Goal: Participate in discussion: Participate in discussion

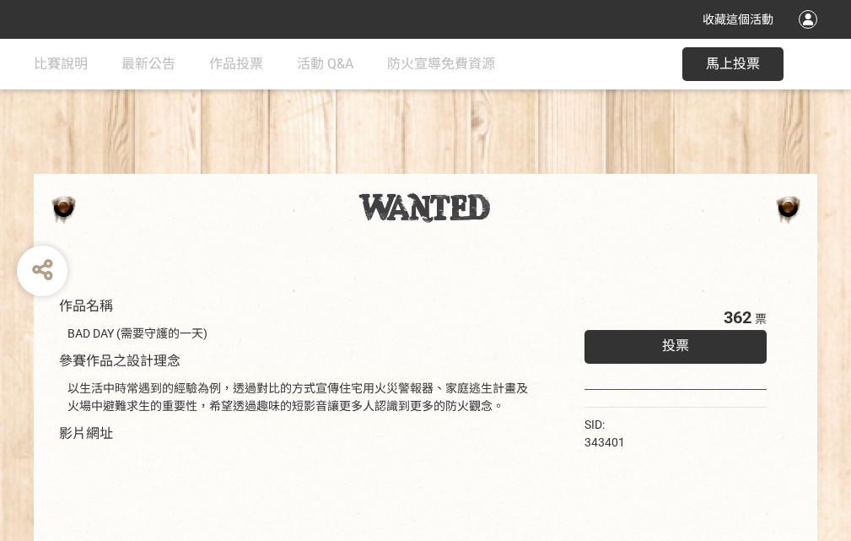
click at [811, 35] on div "收藏這個活動" at bounding box center [425, 19] width 851 height 39
click at [527, 166] on div "作品名稱 BAD DAY (需要守護的一天) 參賽作品之設計理念 以生活中時常遇到的經驗為例，透過對比的方式宣傳住宅用火災警報器、家庭逃生計畫及火場中避難求生…" at bounding box center [425, 393] width 851 height 709
click at [671, 342] on span "投票" at bounding box center [675, 345] width 27 height 16
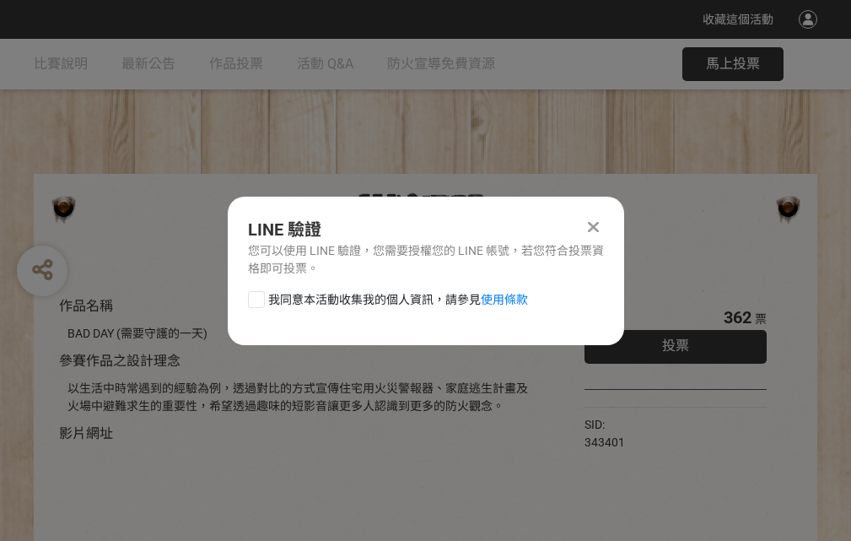
click at [255, 296] on div at bounding box center [256, 299] width 17 height 17
checkbox input "true"
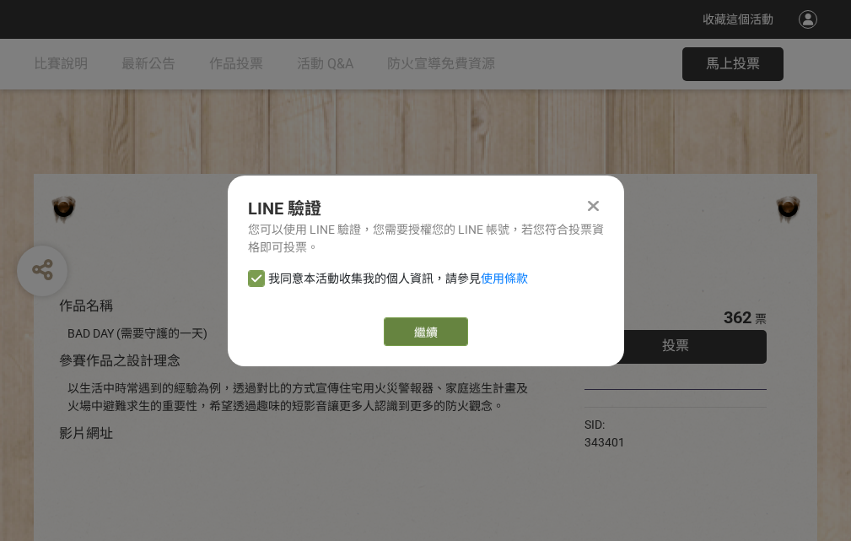
click at [424, 332] on link "繼續" at bounding box center [426, 331] width 84 height 29
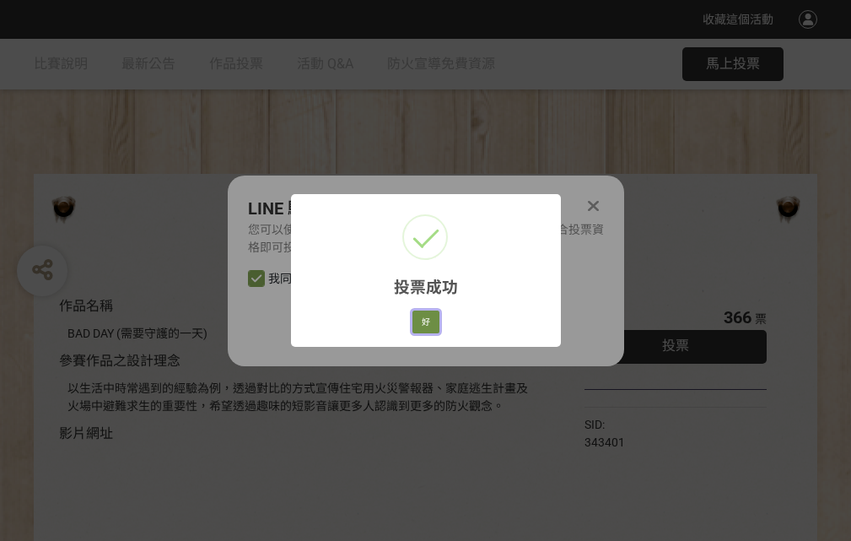
click at [421, 319] on button "好" at bounding box center [425, 322] width 27 height 24
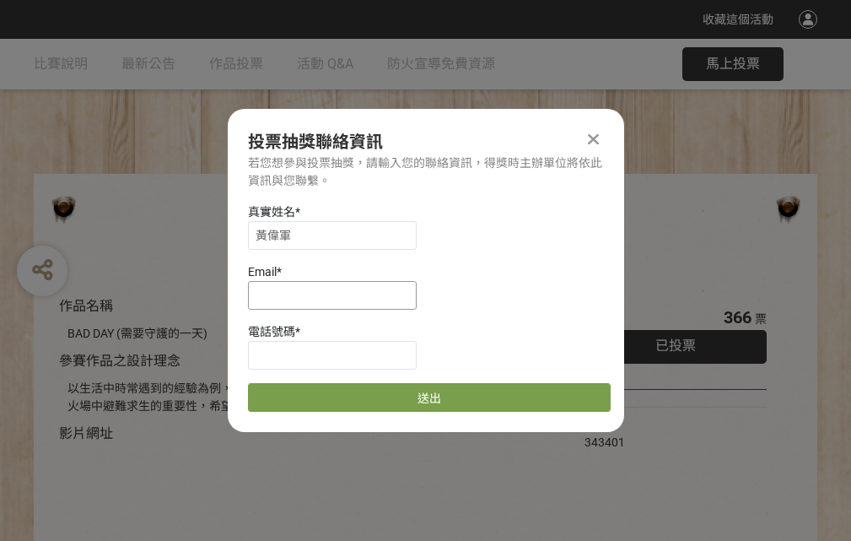
click at [337, 294] on input at bounding box center [332, 295] width 169 height 29
type input "[EMAIL_ADDRESS][DOMAIN_NAME]"
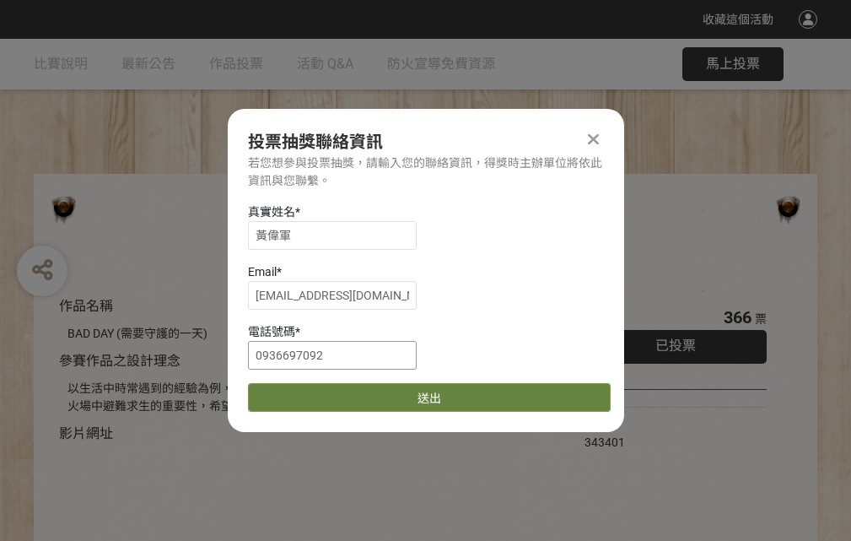
type input "0936697092"
click at [296, 391] on button "送出" at bounding box center [429, 397] width 363 height 29
